Goal: Transaction & Acquisition: Purchase product/service

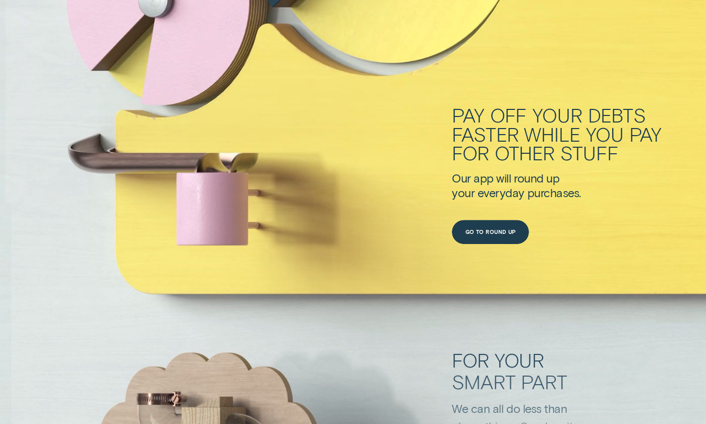
scroll to position [2580, 0]
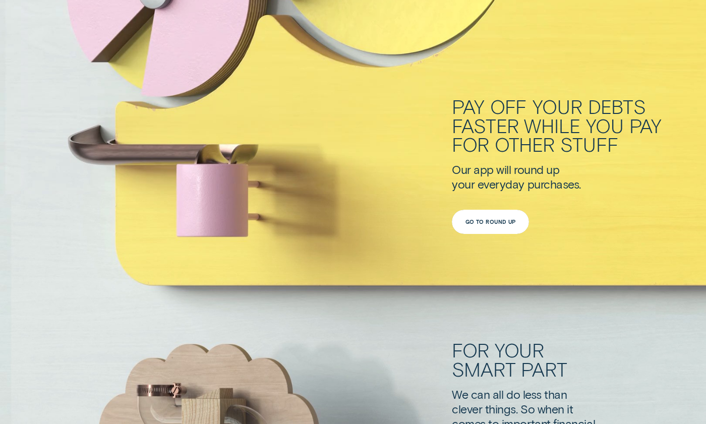
click at [472, 219] on div "Go to Round Up" at bounding box center [490, 221] width 50 height 5
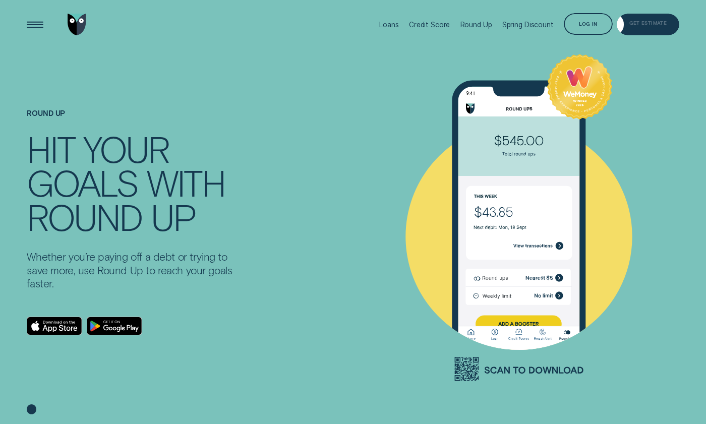
click at [634, 29] on div "Get Estimate" at bounding box center [647, 25] width 62 height 22
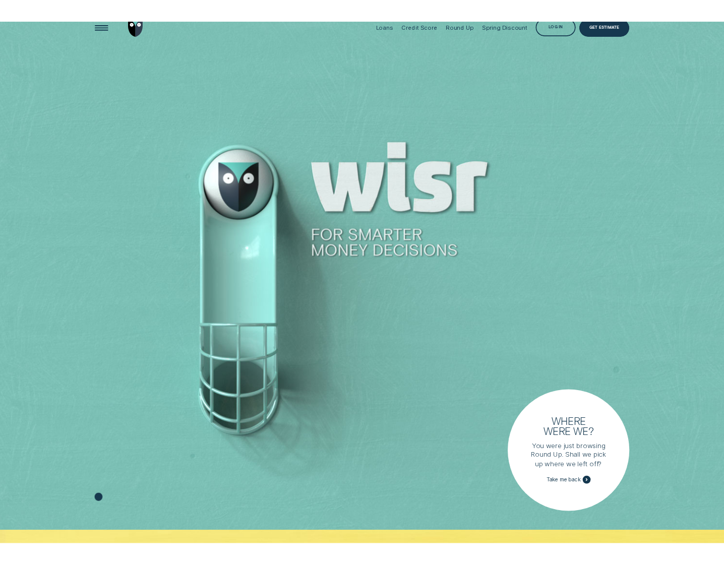
scroll to position [14, 0]
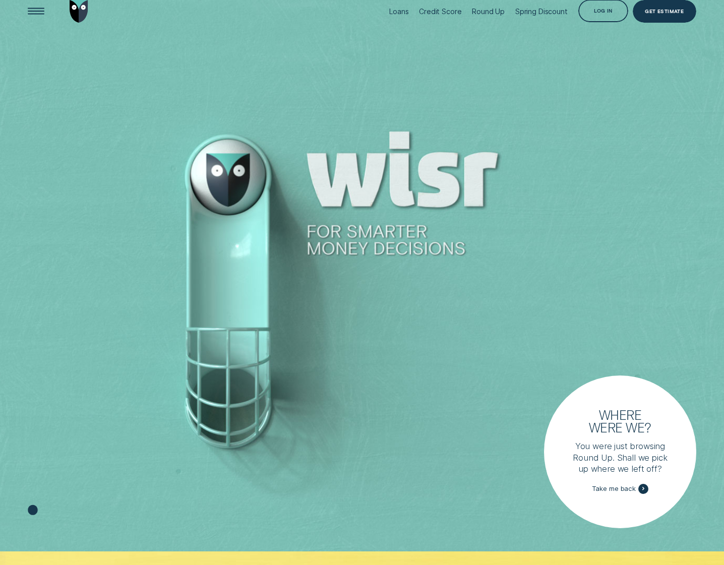
click at [372, 110] on div at bounding box center [362, 268] width 724 height 565
click at [403, 11] on div "Loans" at bounding box center [398, 11] width 19 height 9
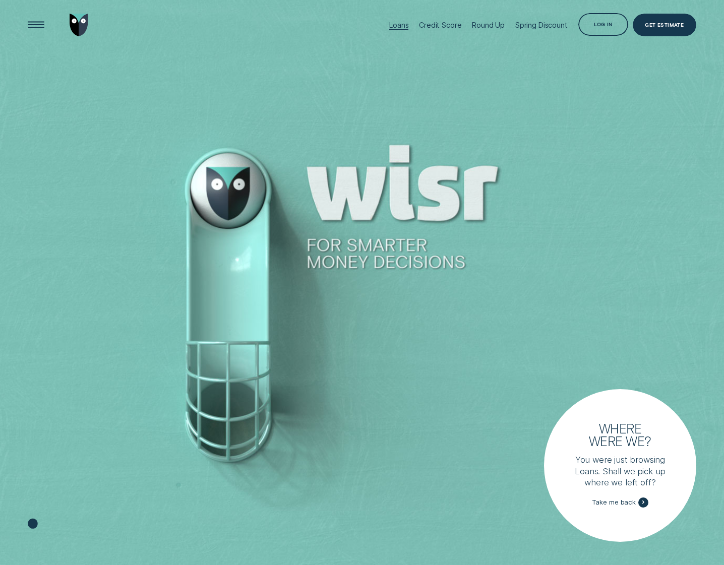
click at [399, 26] on div "Loans" at bounding box center [398, 25] width 19 height 9
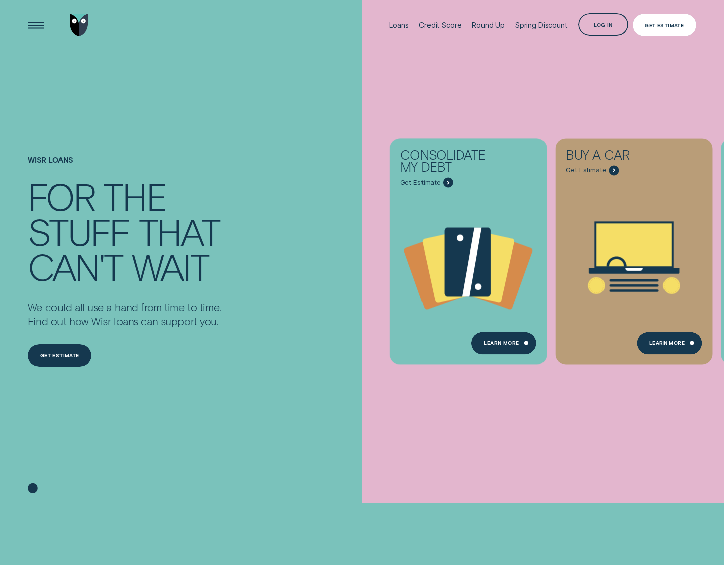
click at [588, 28] on div "Get Estimate" at bounding box center [664, 25] width 39 height 5
